Goal: Consume media (video, audio)

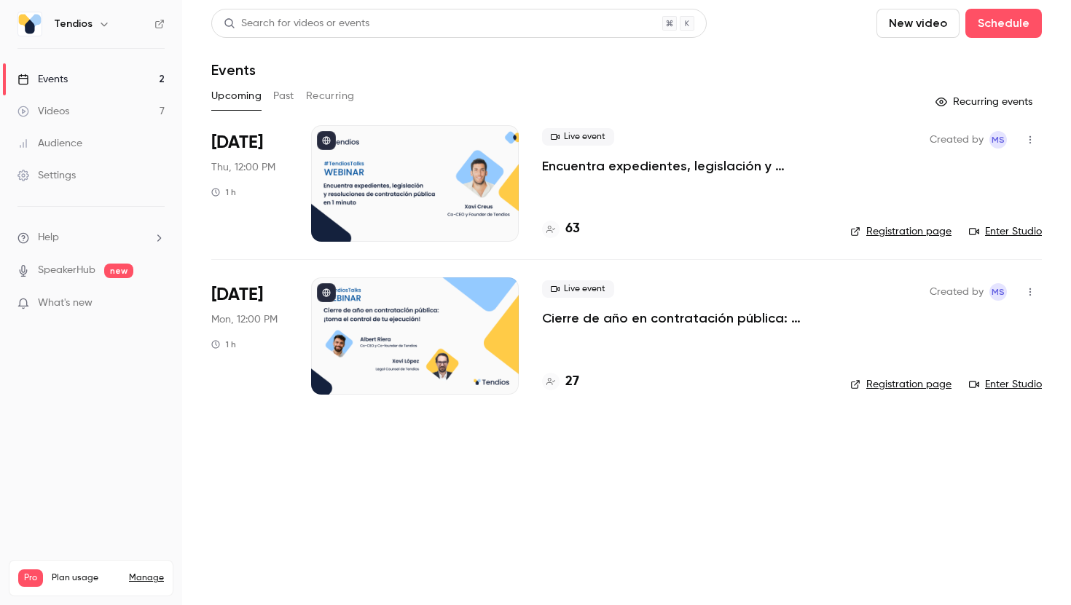
click at [71, 102] on link "Videos 7" at bounding box center [91, 111] width 182 height 32
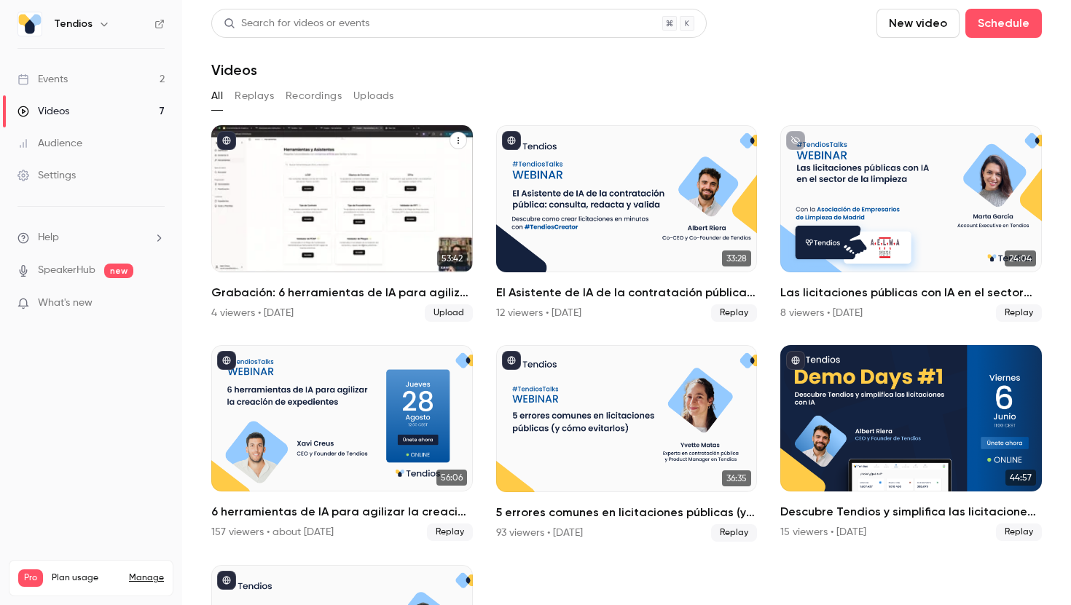
click at [293, 160] on div "Grabación: 6 herramientas de IA para agilizar la creación de expedientes" at bounding box center [342, 198] width 262 height 147
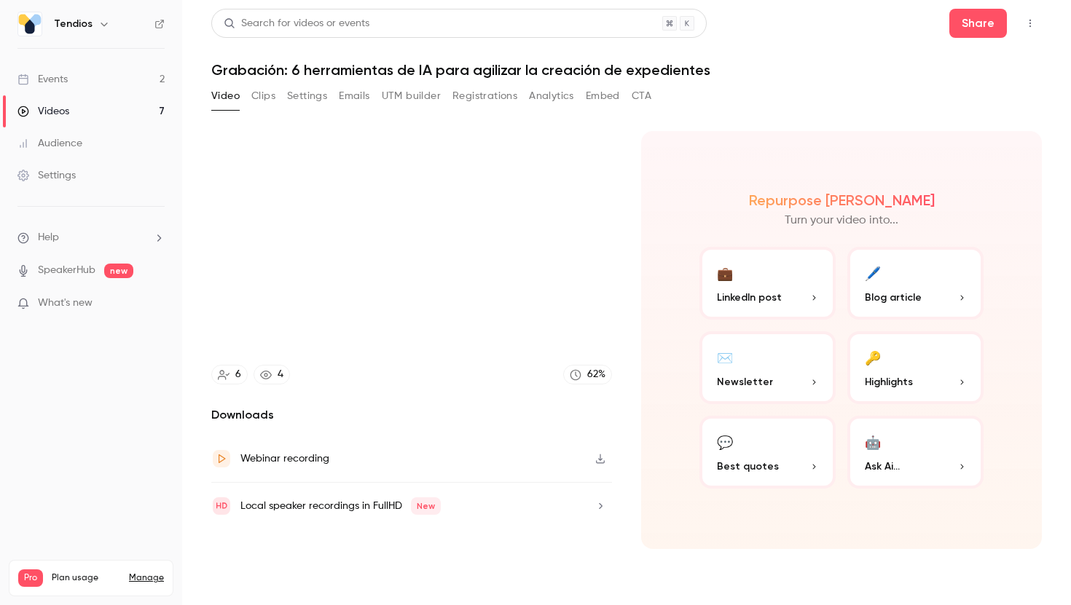
click at [500, 86] on button "Registrations" at bounding box center [484, 95] width 65 height 23
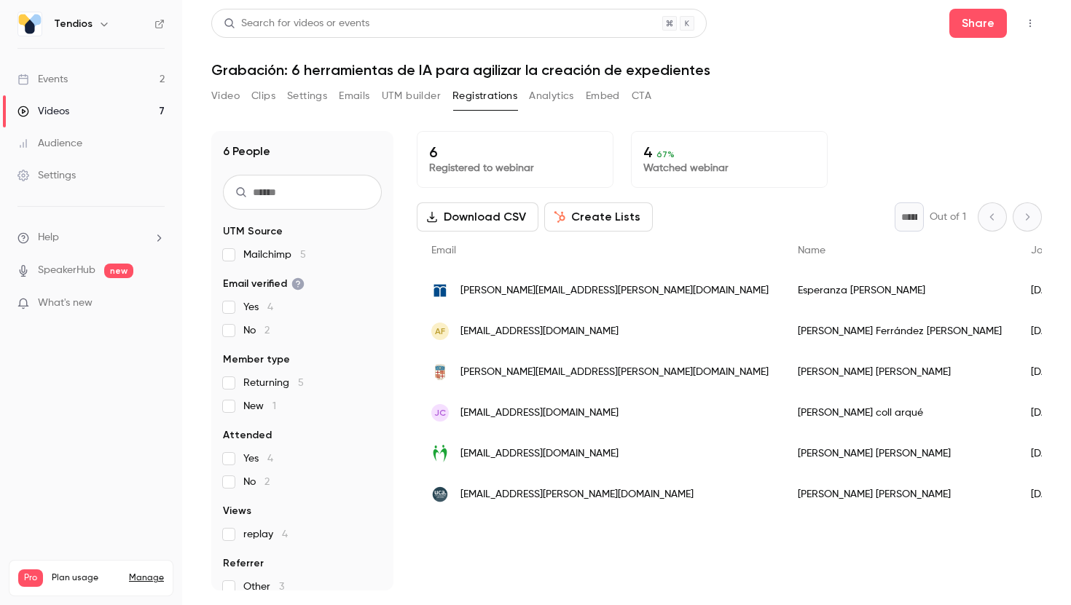
click at [221, 92] on button "Video" at bounding box center [225, 95] width 28 height 23
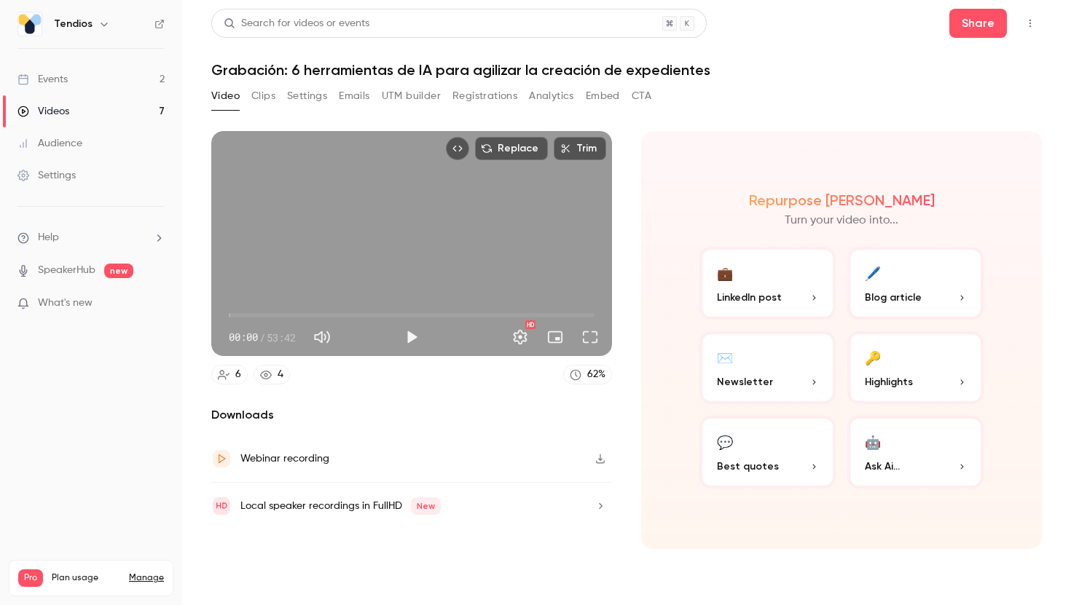
click at [512, 100] on button "Registrations" at bounding box center [484, 95] width 65 height 23
